Goal: Task Accomplishment & Management: Use online tool/utility

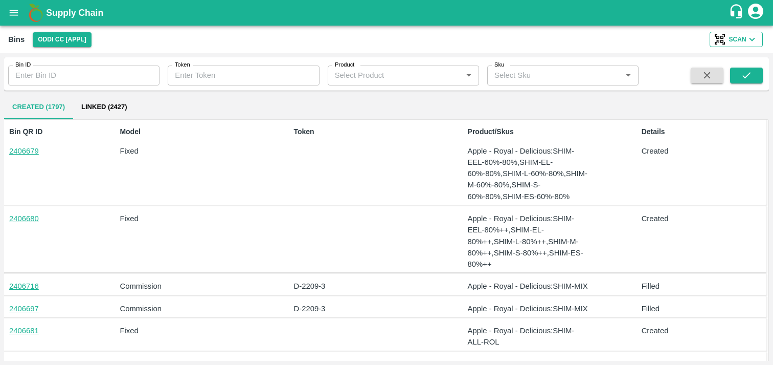
click at [745, 39] on span "Scan" at bounding box center [737, 39] width 17 height 11
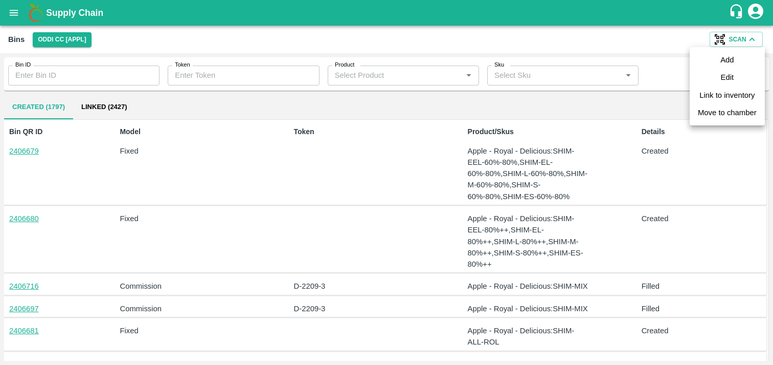
click at [13, 16] on div at bounding box center [386, 182] width 773 height 365
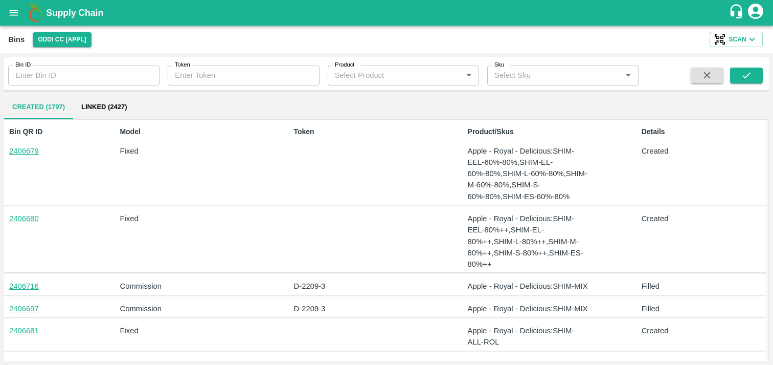
click at [13, 8] on icon "open drawer" at bounding box center [13, 12] width 11 height 11
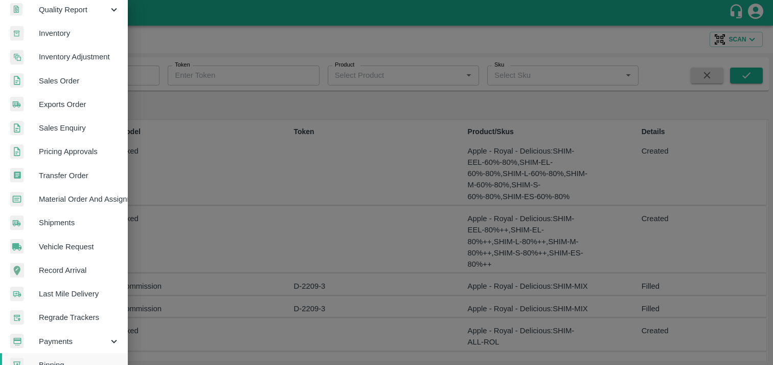
scroll to position [218, 0]
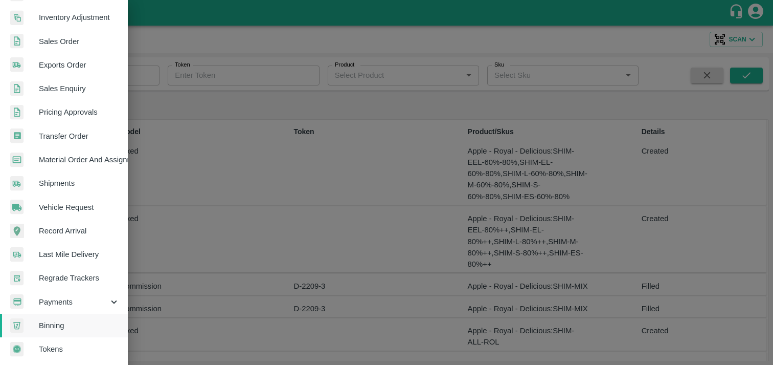
click at [43, 348] on span "Tokens" at bounding box center [79, 348] width 81 height 11
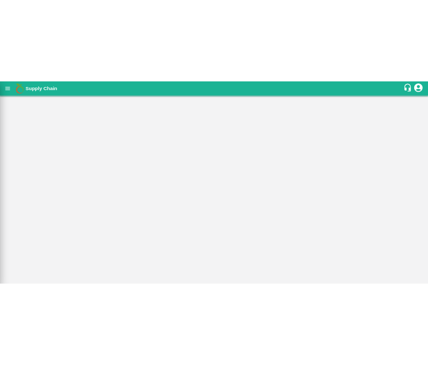
scroll to position [214, 0]
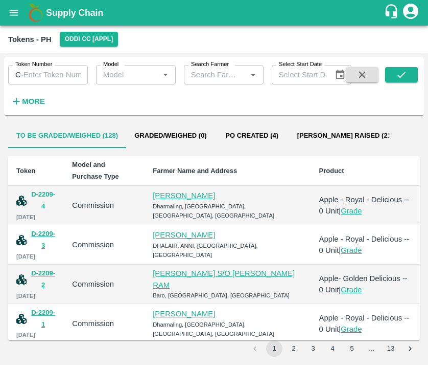
click at [40, 200] on button "D-2209-4" at bounding box center [43, 201] width 25 height 24
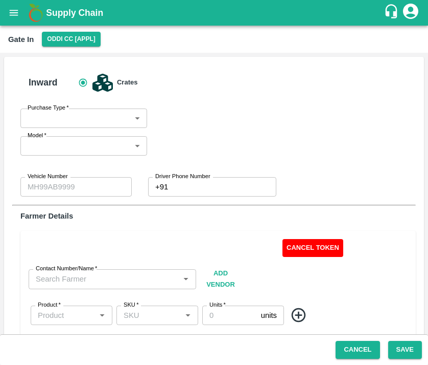
type input "Commission"
type input "HP26A-1989"
type input "0"
type input "Kapil Negi-9015026126"
type input "Apple - Royal - Delicious"
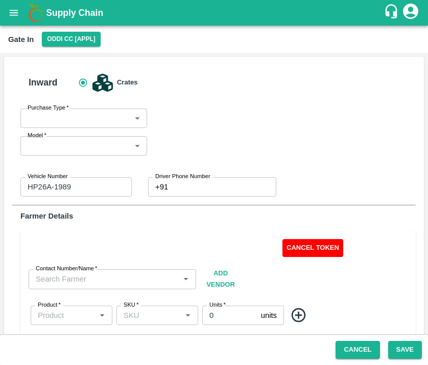
type input "SHIM-MIX"
